Goal: Information Seeking & Learning: Learn about a topic

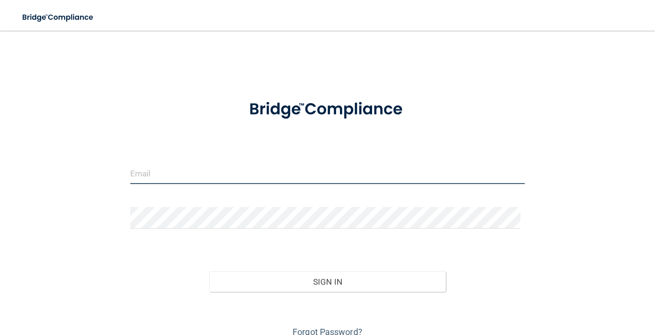
click at [291, 181] on input "email" at bounding box center [327, 173] width 394 height 22
type input "[EMAIL_ADDRESS][DOMAIN_NAME]"
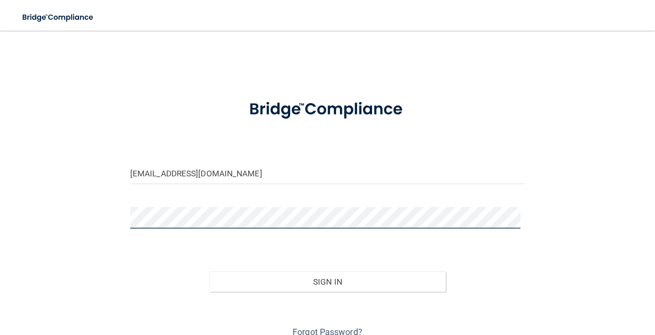
click at [209, 271] on button "Sign In" at bounding box center [327, 281] width 237 height 21
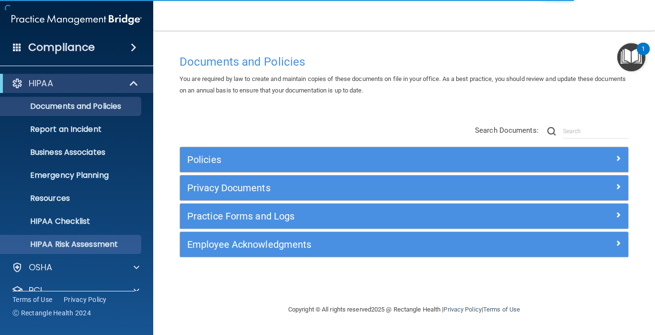
scroll to position [63, 0]
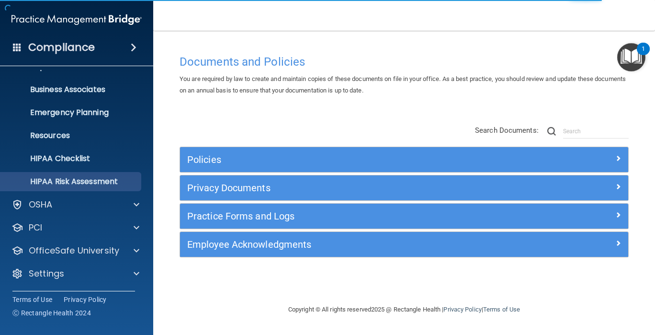
click at [74, 236] on div "PCI" at bounding box center [77, 227] width 154 height 19
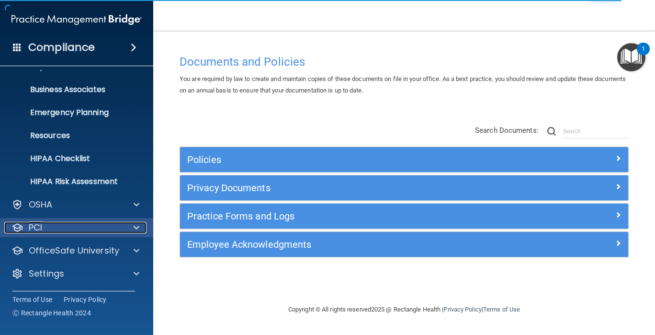
click at [131, 226] on div at bounding box center [135, 227] width 24 height 11
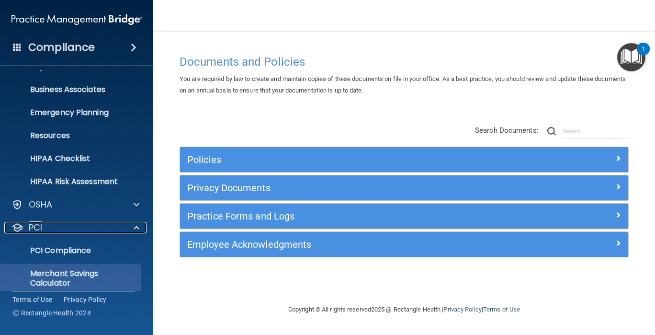
scroll to position [118, 0]
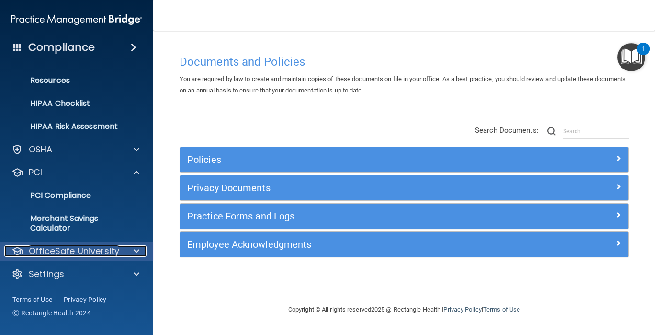
click at [131, 253] on div at bounding box center [135, 250] width 24 height 11
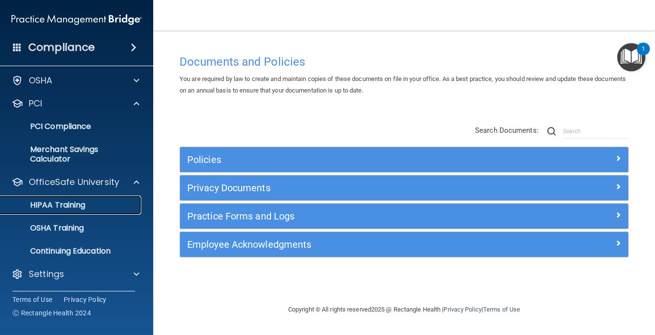
click at [103, 210] on link "HIPAA Training" at bounding box center [65, 204] width 151 height 19
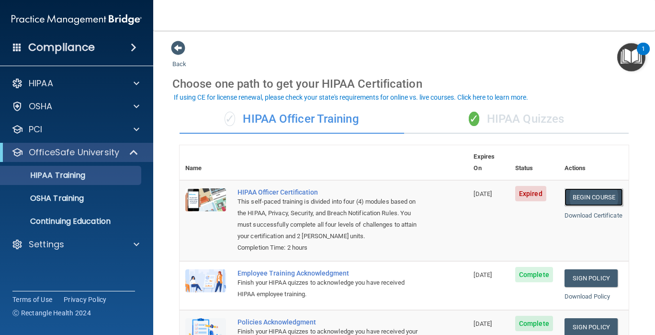
click at [565, 188] on link "Begin Course" at bounding box center [593, 197] width 58 height 18
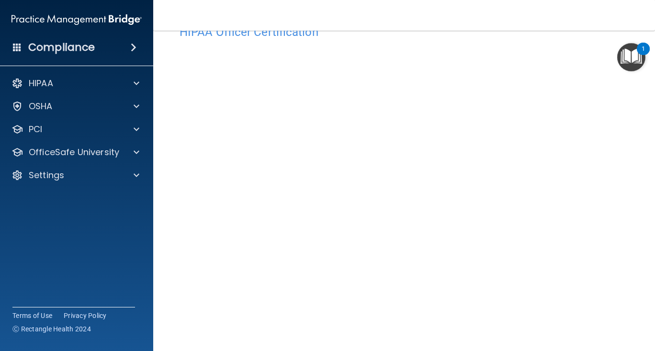
scroll to position [32, 0]
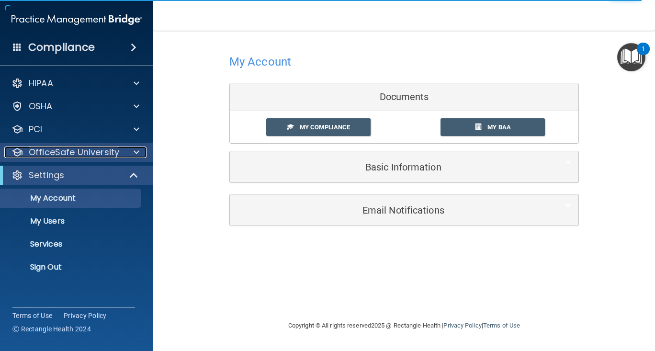
click at [129, 157] on div at bounding box center [135, 151] width 24 height 11
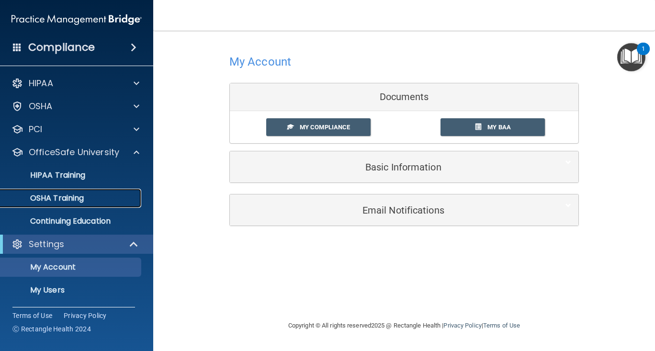
click at [91, 202] on div "OSHA Training" at bounding box center [71, 198] width 131 height 10
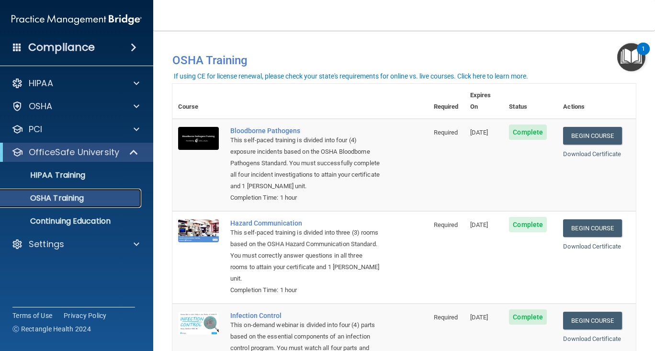
click at [48, 191] on link "OSHA Training" at bounding box center [65, 198] width 151 height 19
click at [42, 180] on p "HIPAA Training" at bounding box center [45, 175] width 79 height 10
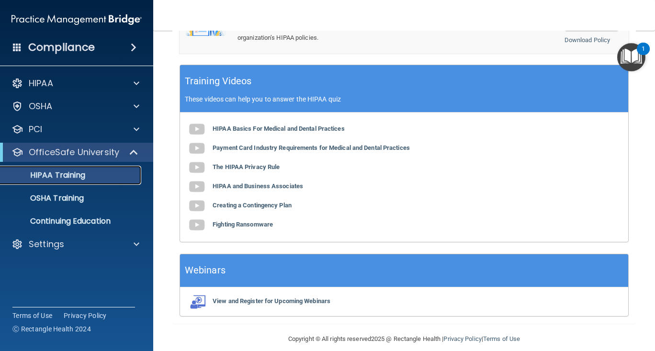
scroll to position [316, 0]
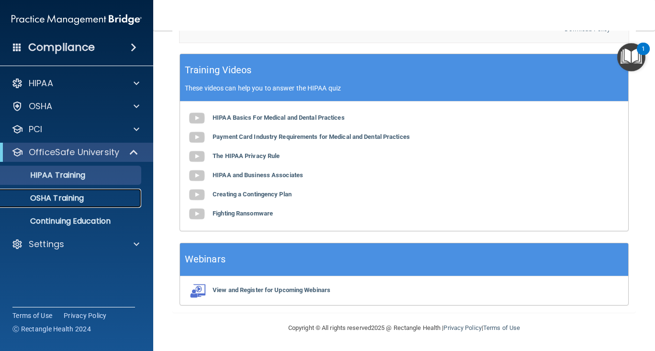
click at [45, 199] on p "OSHA Training" at bounding box center [45, 198] width 78 height 10
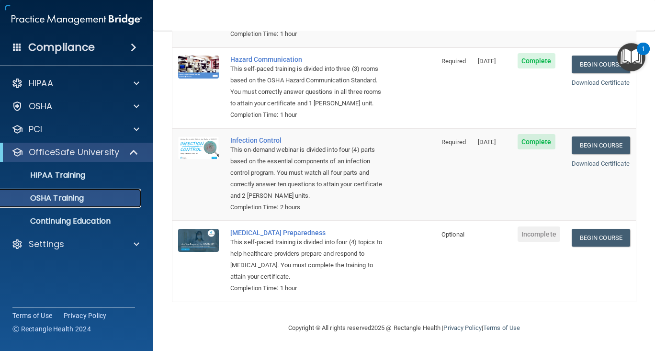
scroll to position [178, 0]
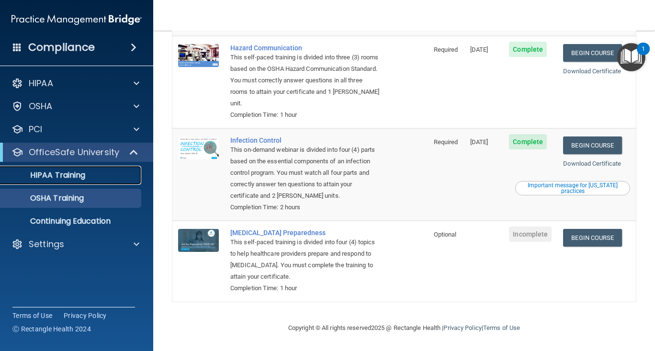
click at [40, 181] on link "HIPAA Training" at bounding box center [65, 175] width 151 height 19
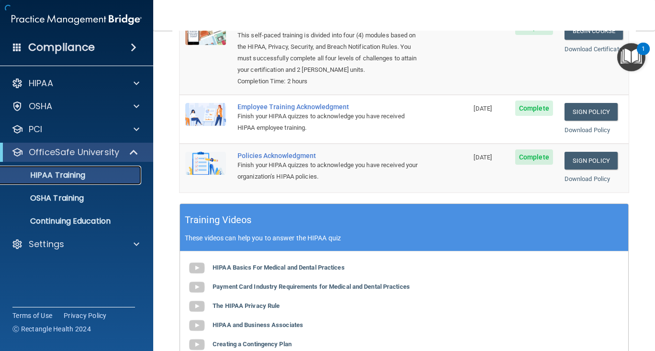
scroll to position [316, 0]
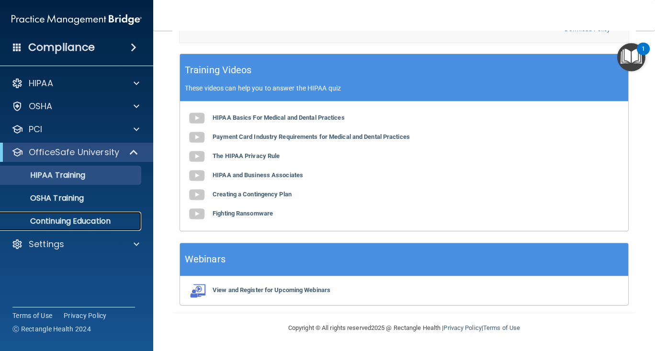
click at [39, 217] on p "Continuing Education" at bounding box center [71, 221] width 131 height 10
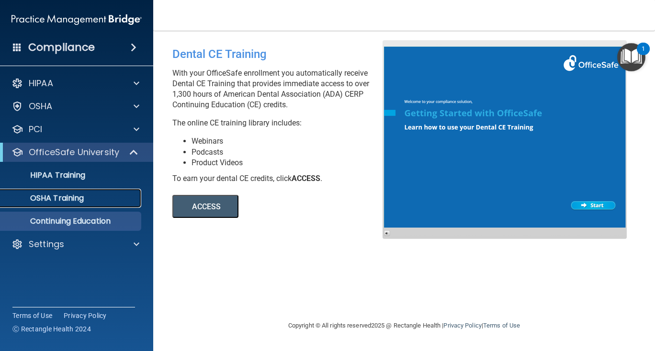
click at [26, 199] on p "OSHA Training" at bounding box center [45, 198] width 78 height 10
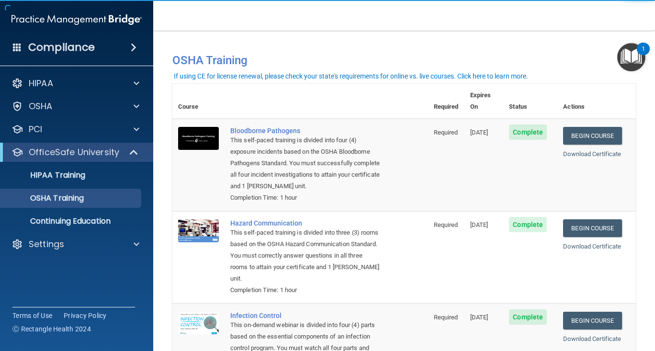
click at [135, 47] on span at bounding box center [134, 47] width 6 height 11
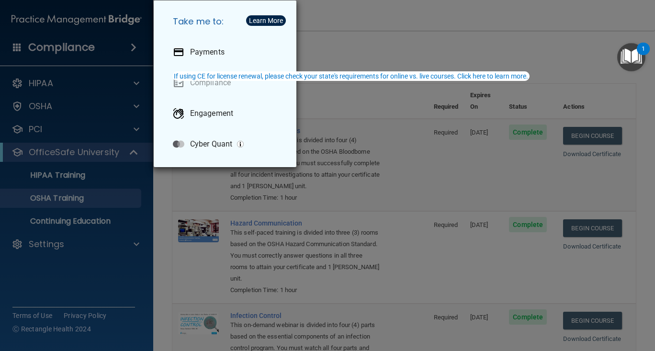
click at [510, 152] on div "Take me to: Payments Compliance Engagement Cyber Quant" at bounding box center [327, 175] width 655 height 351
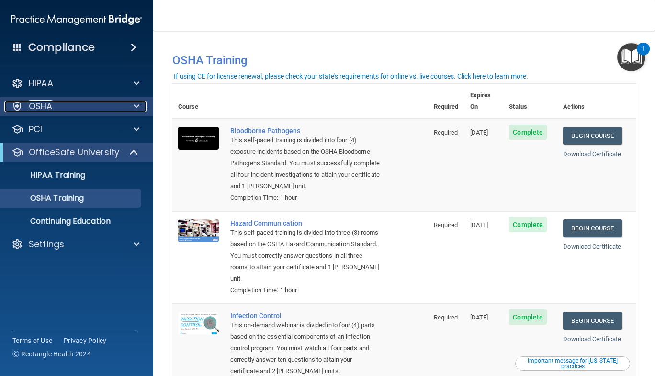
click at [56, 109] on div "OSHA" at bounding box center [63, 106] width 119 height 11
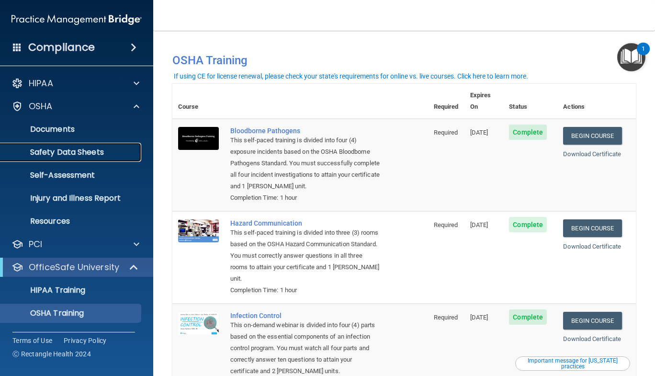
click at [45, 159] on link "Safety Data Sheets" at bounding box center [65, 152] width 151 height 19
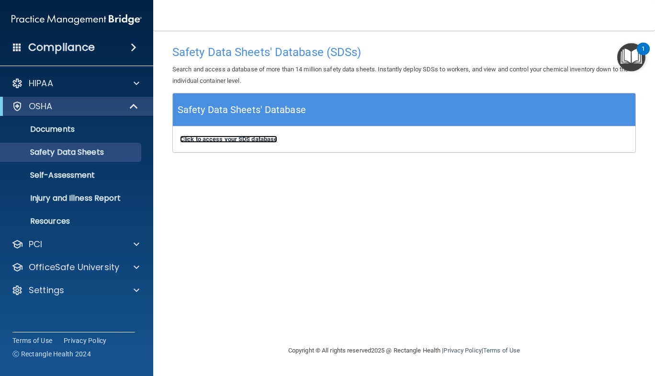
click at [236, 141] on b "Click to access your SDS database" at bounding box center [228, 138] width 97 height 7
